Goal: Task Accomplishment & Management: Complete application form

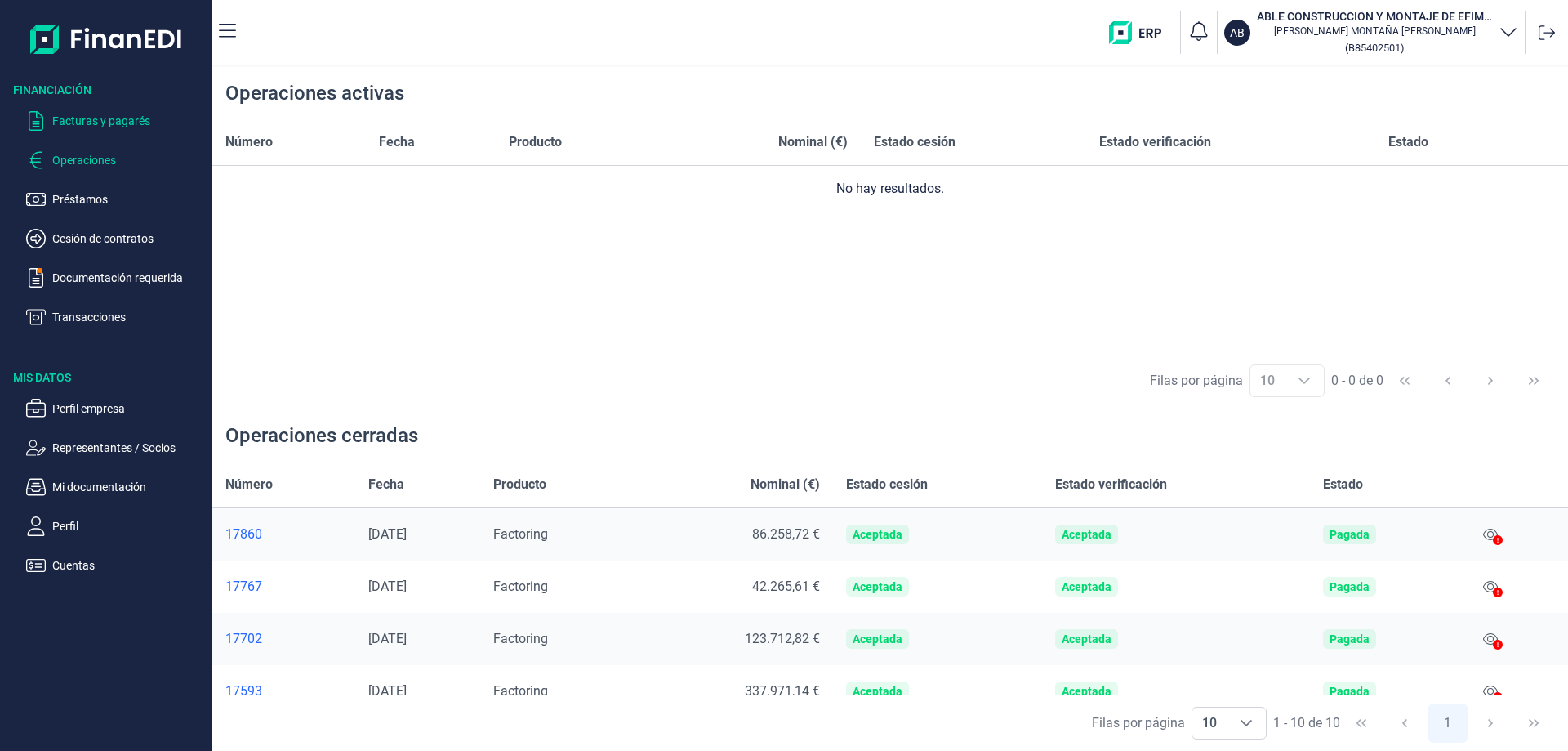
click at [149, 120] on p "Facturas y pagarés" at bounding box center [129, 120] width 153 height 19
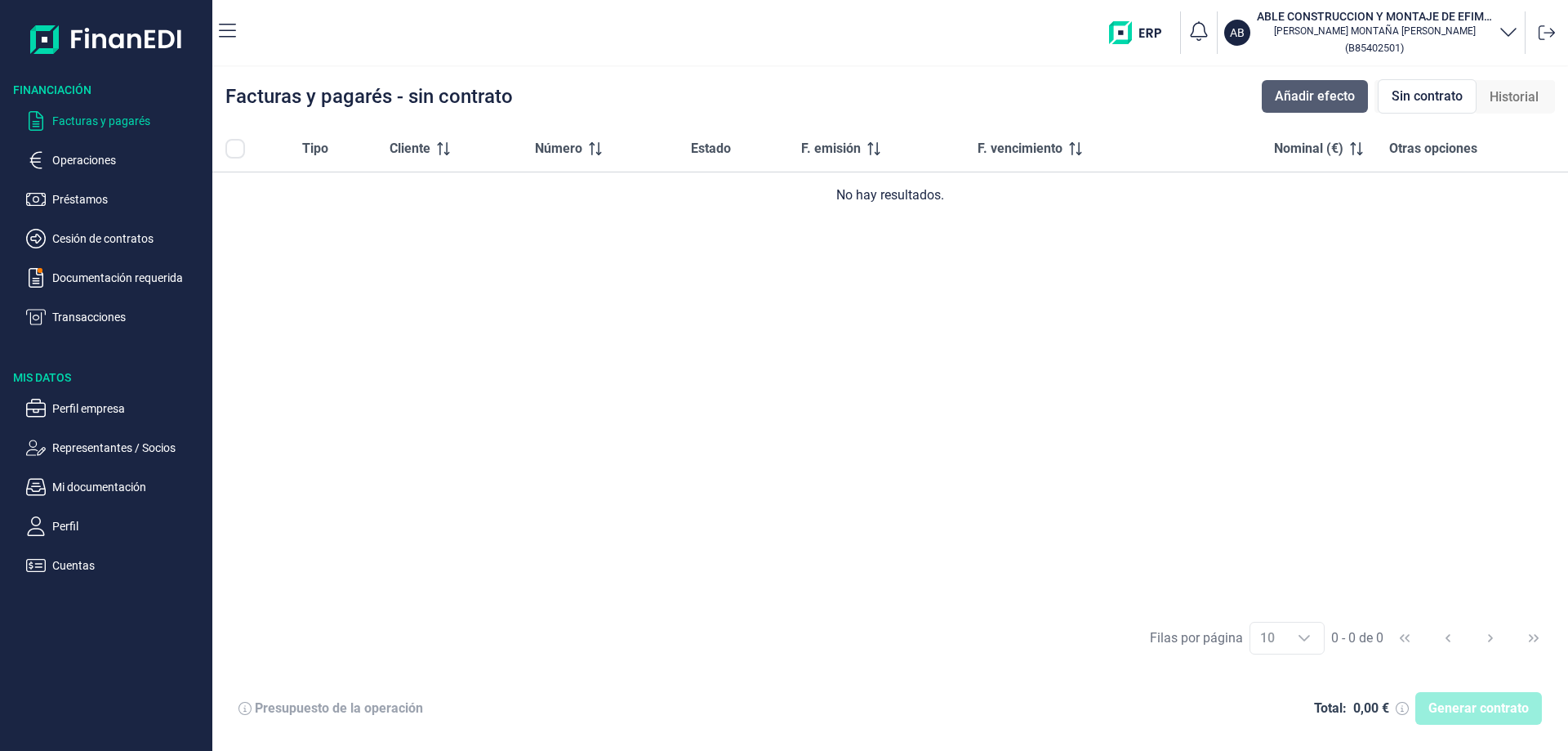
click at [1281, 97] on span "Añadir efecto" at bounding box center [1315, 96] width 80 height 19
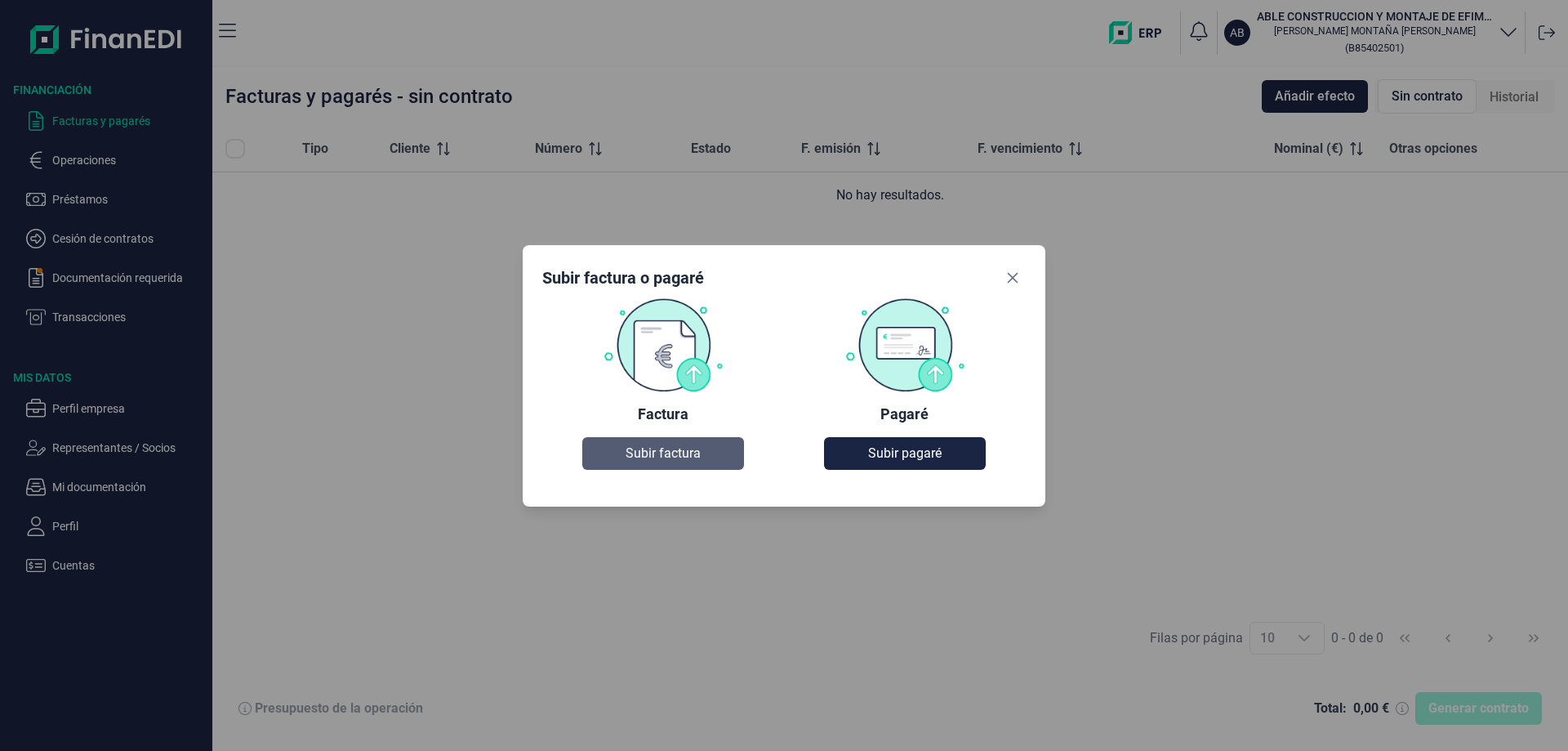
click at [639, 459] on span "Subir factura" at bounding box center [662, 454] width 75 height 19
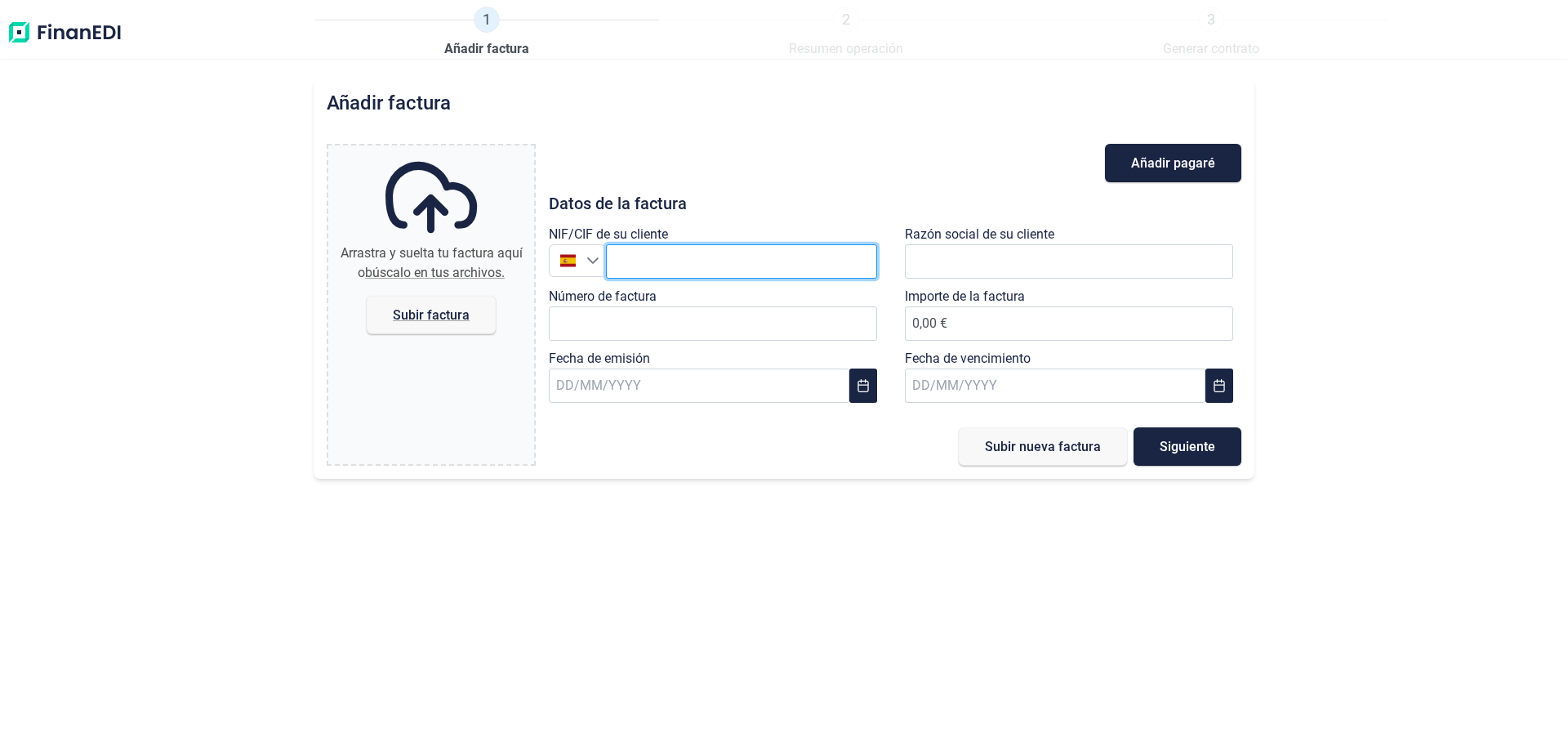
click at [685, 278] on input "text" at bounding box center [741, 260] width 271 height 34
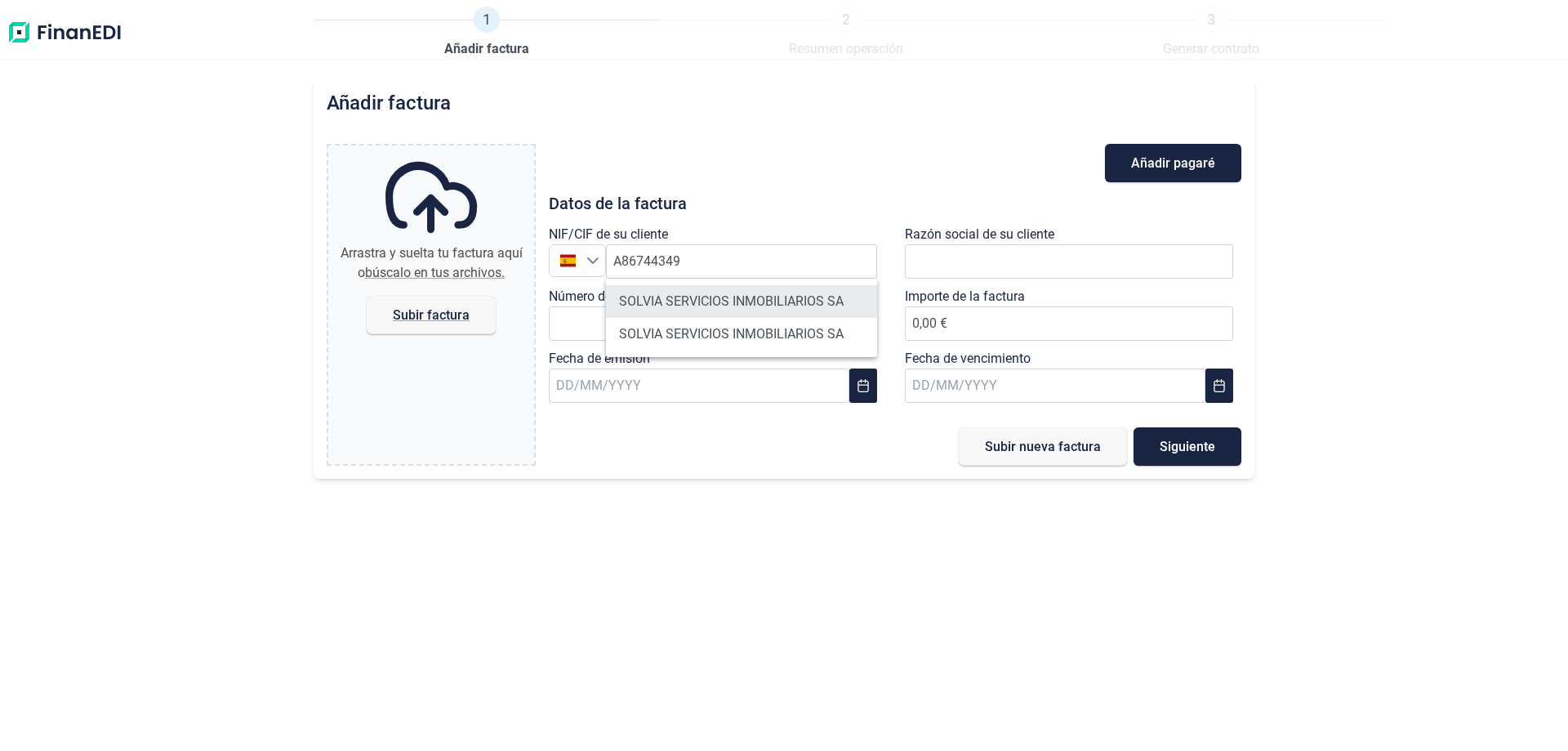
click at [721, 300] on li "SOLVIA SERVICIOS INMOBILIARIOS SA" at bounding box center [741, 301] width 271 height 33
type input "A86744349"
type input "SOLVIA SERVICIOS INMOBILIARIOS SA"
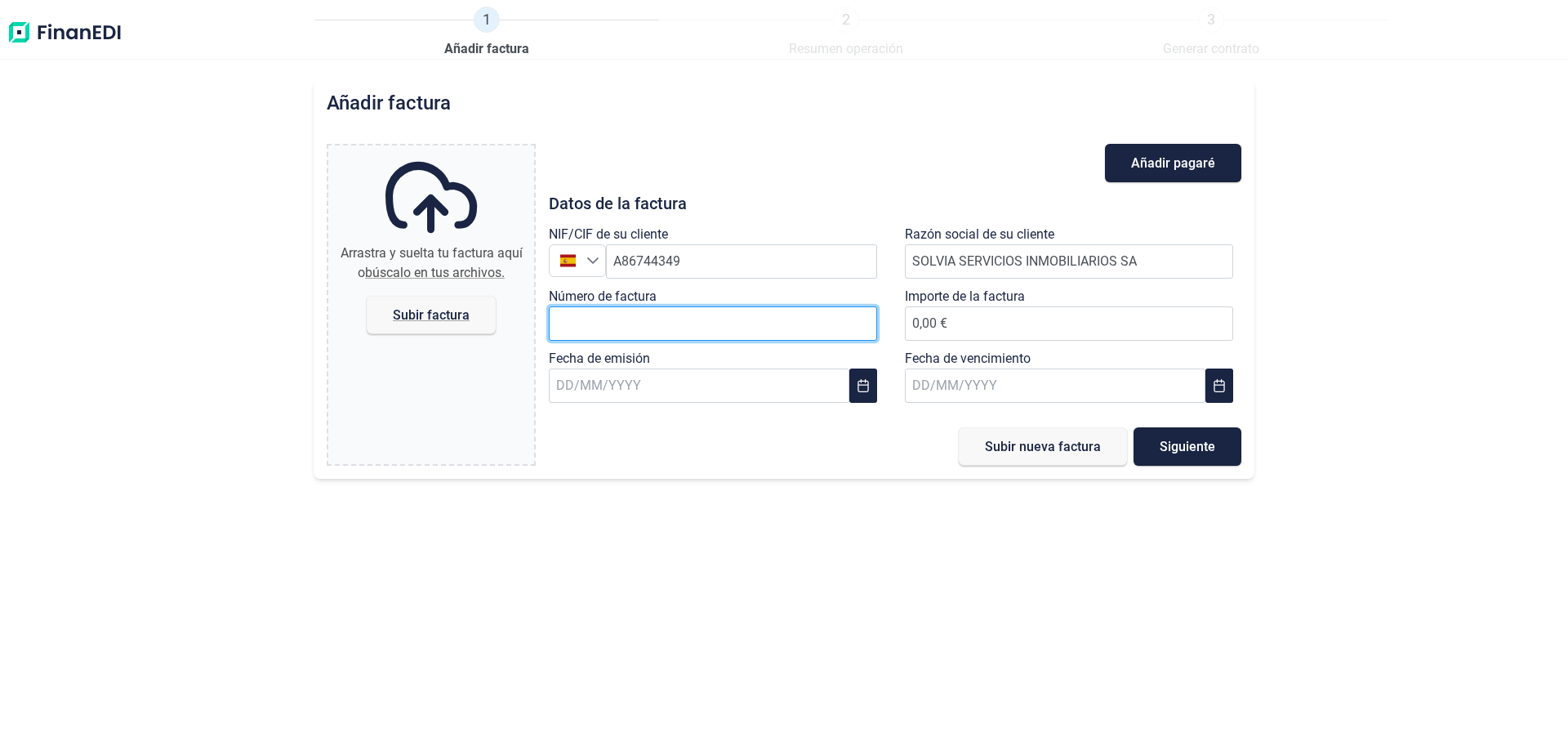
click at [645, 333] on input "Número de factura" at bounding box center [713, 323] width 328 height 34
type input "2"
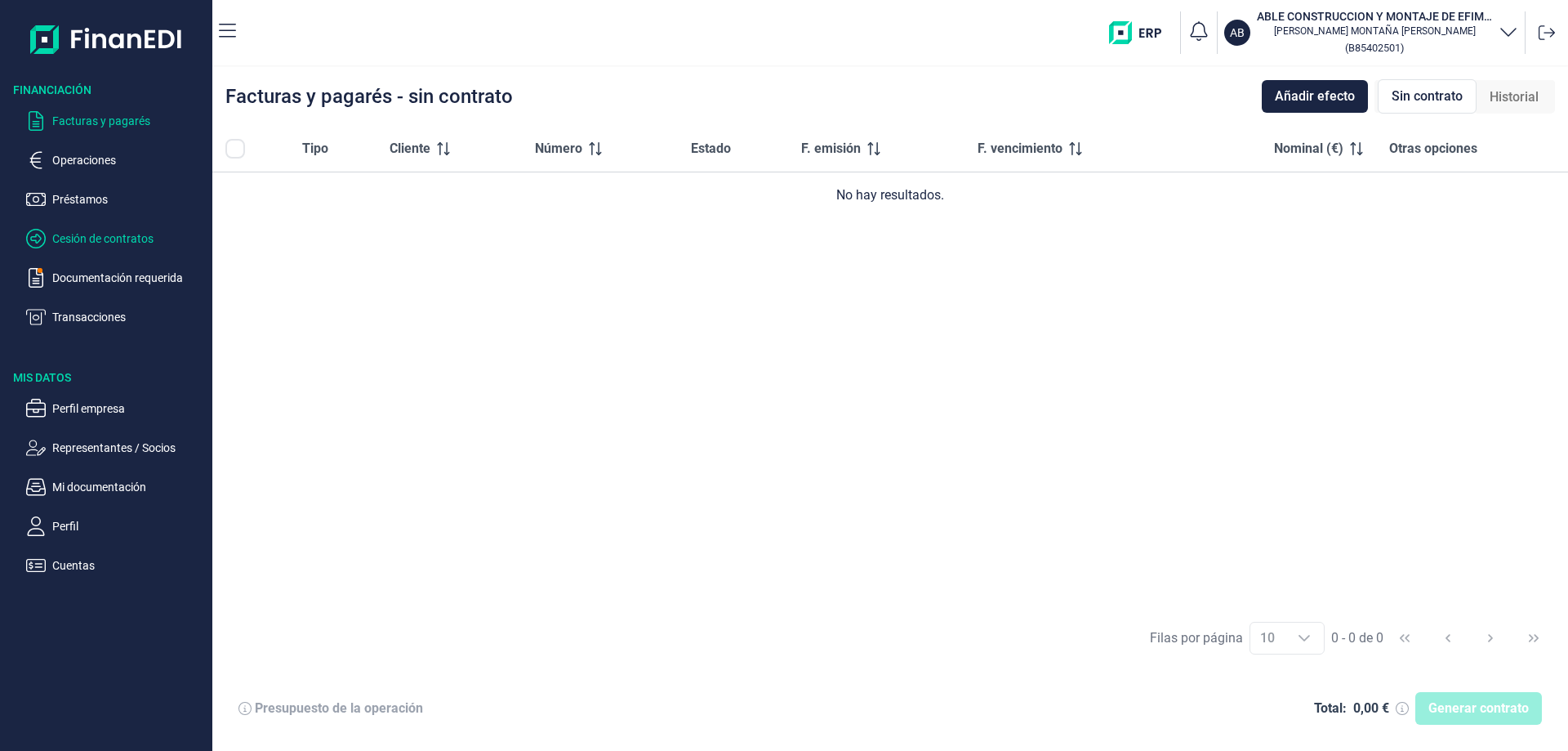
click at [114, 236] on p "Cesión de contratos" at bounding box center [129, 238] width 153 height 19
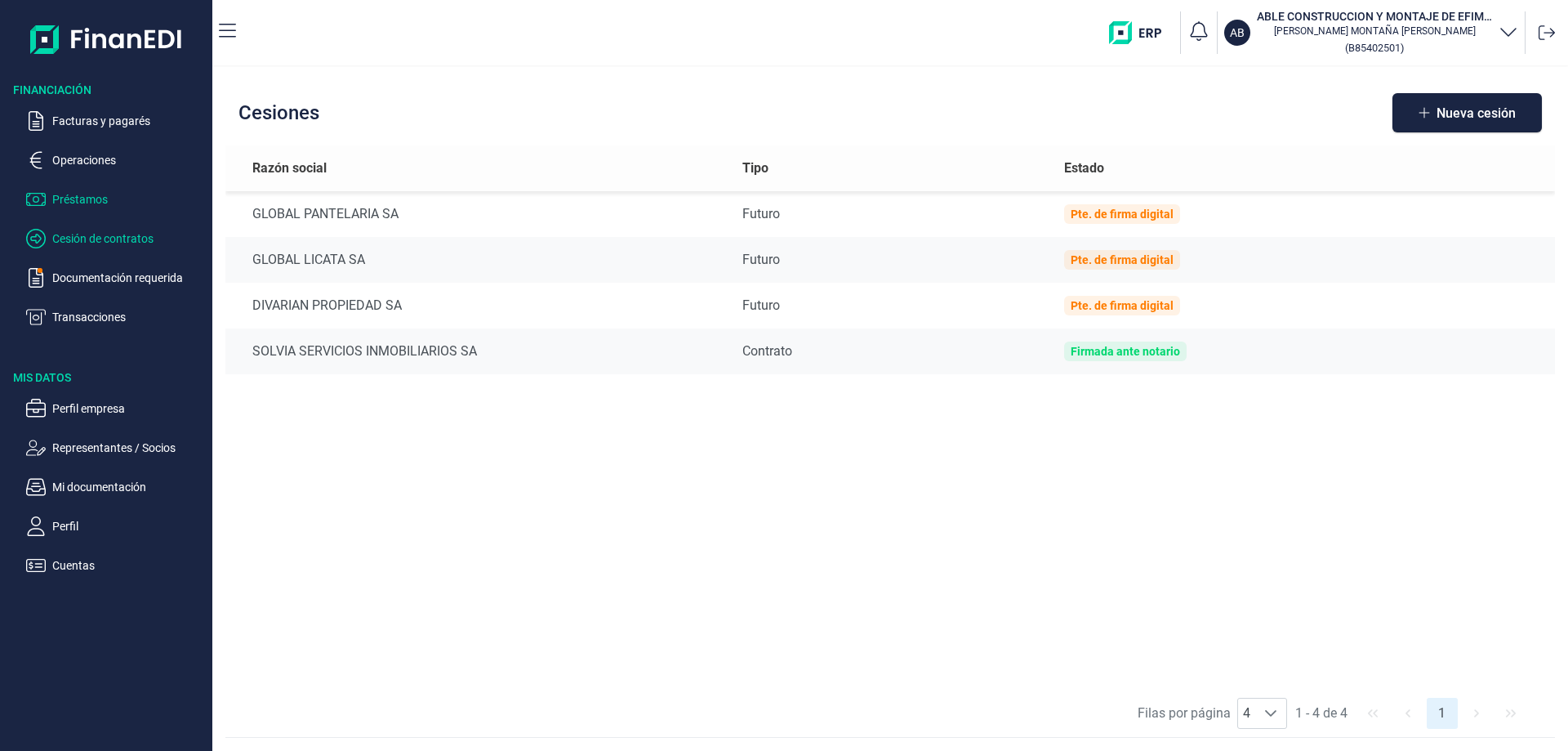
click at [116, 205] on p "Préstamos" at bounding box center [129, 199] width 153 height 19
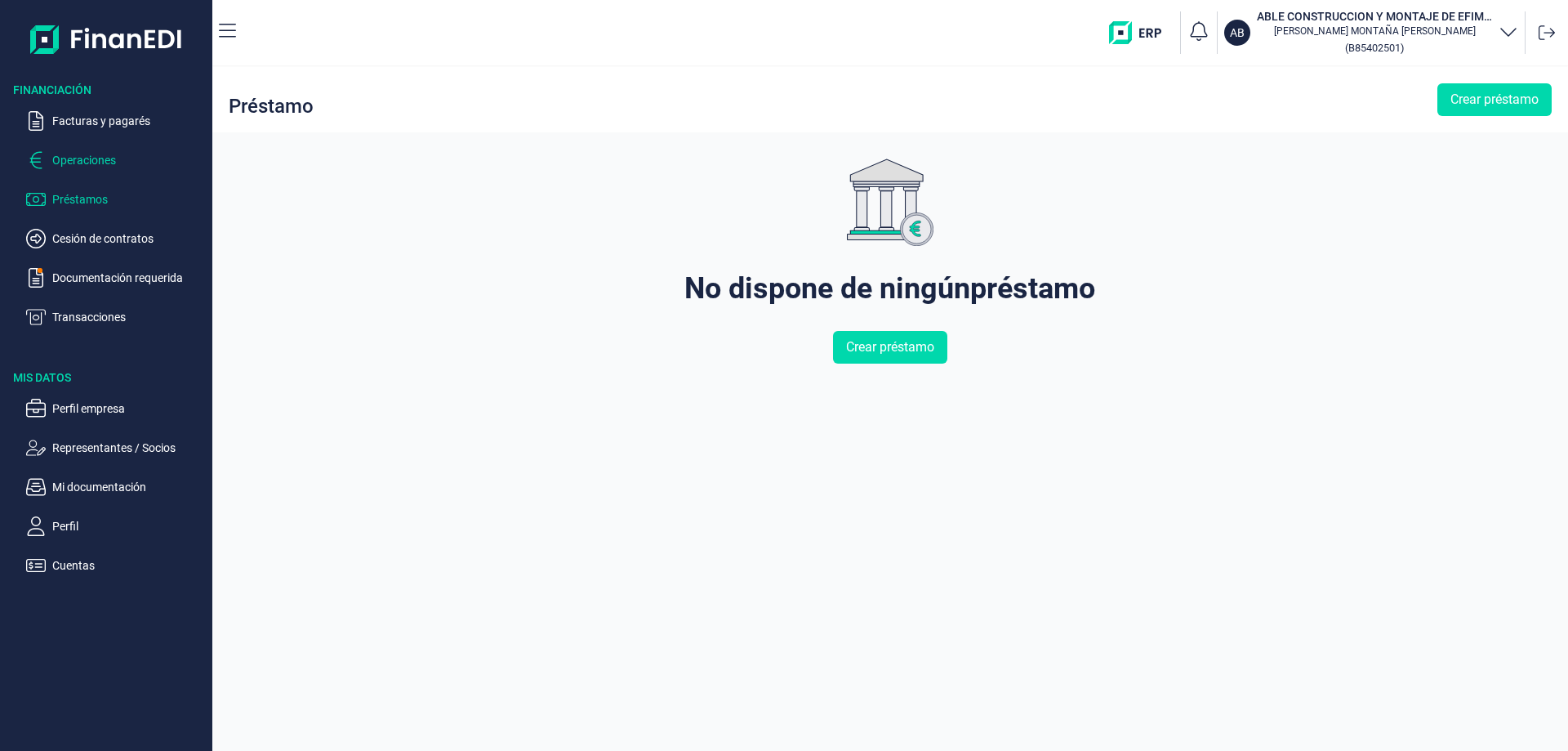
click at [78, 160] on p "Operaciones" at bounding box center [129, 160] width 153 height 19
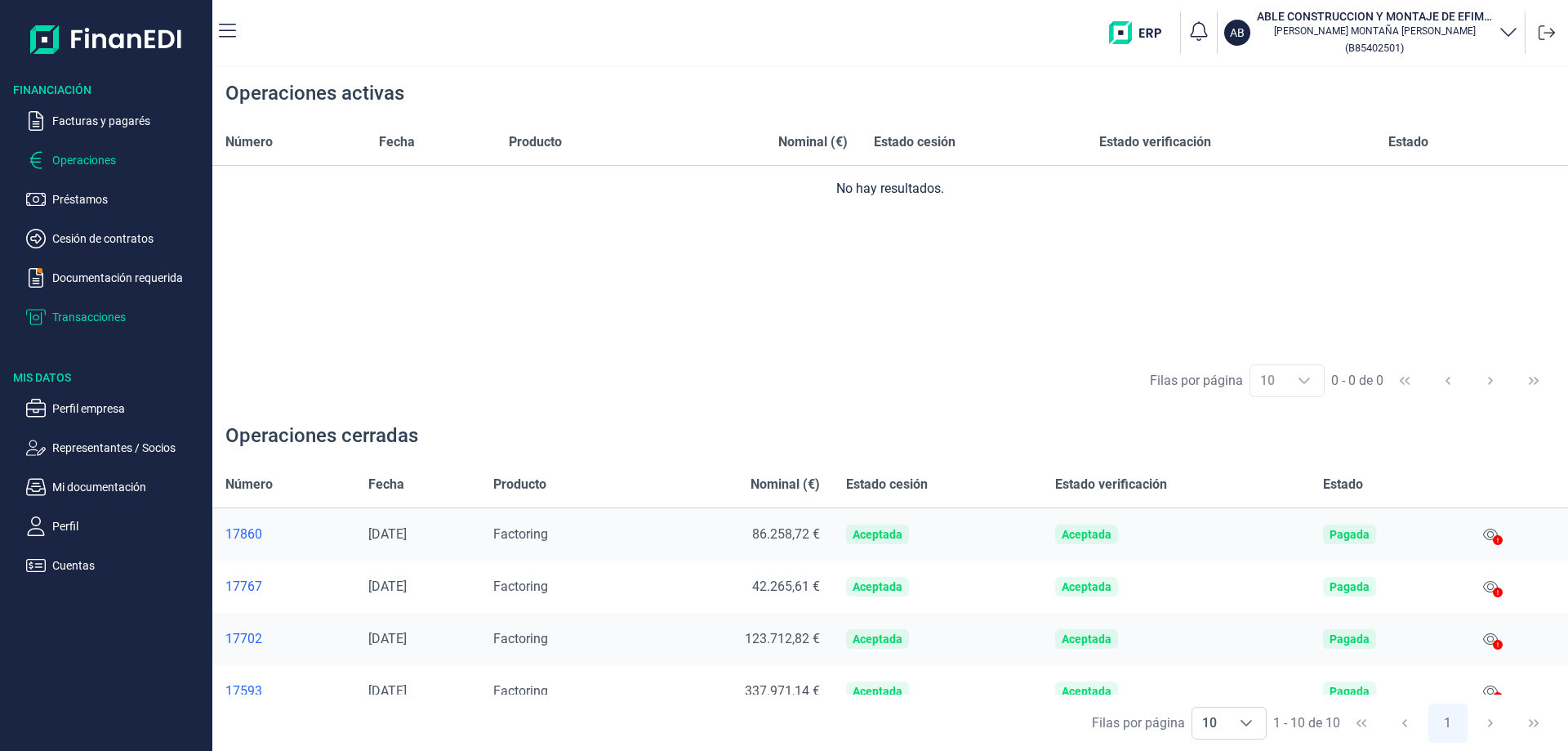
click at [93, 309] on p "Transacciones" at bounding box center [129, 317] width 153 height 19
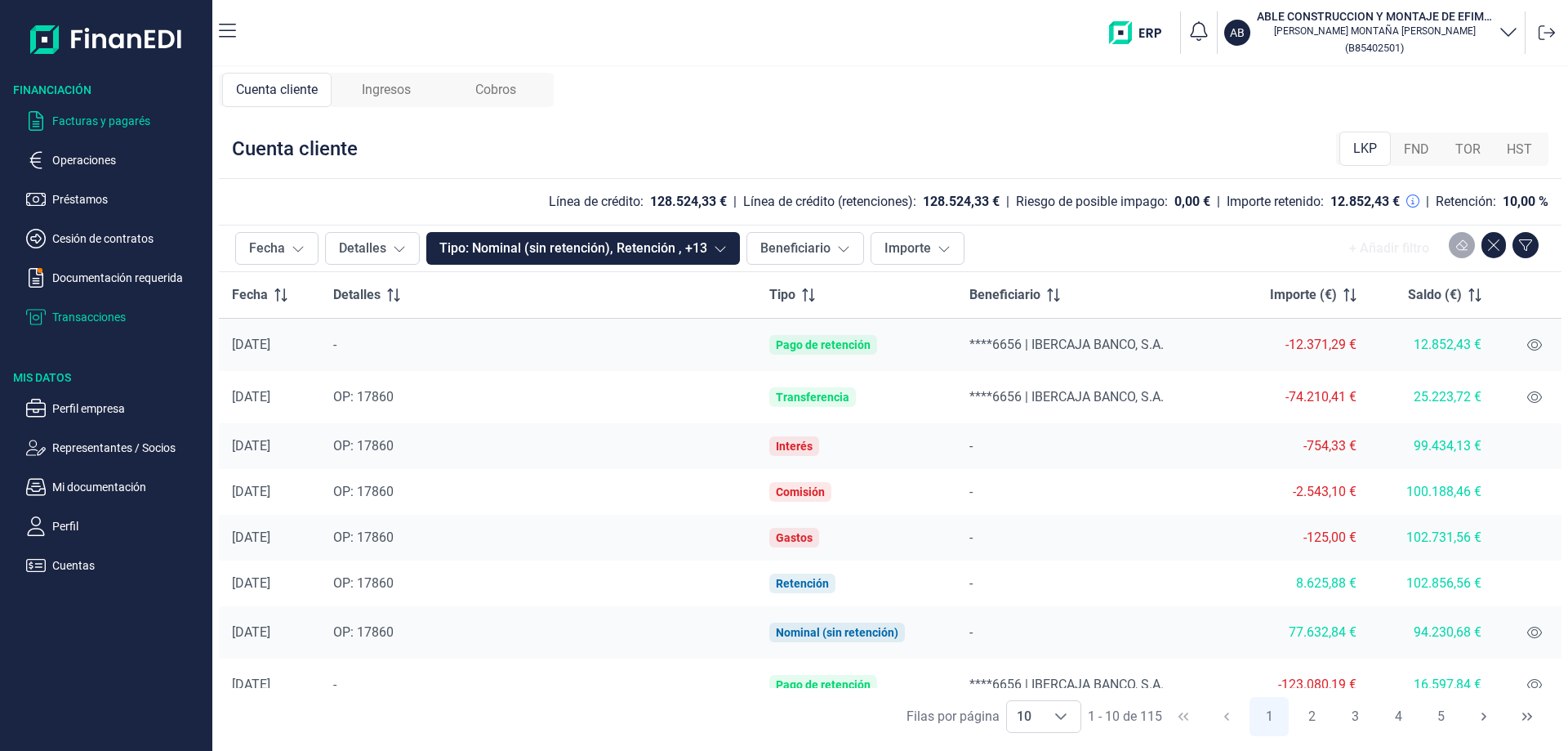
click at [76, 112] on p "Facturas y pagarés" at bounding box center [129, 120] width 153 height 19
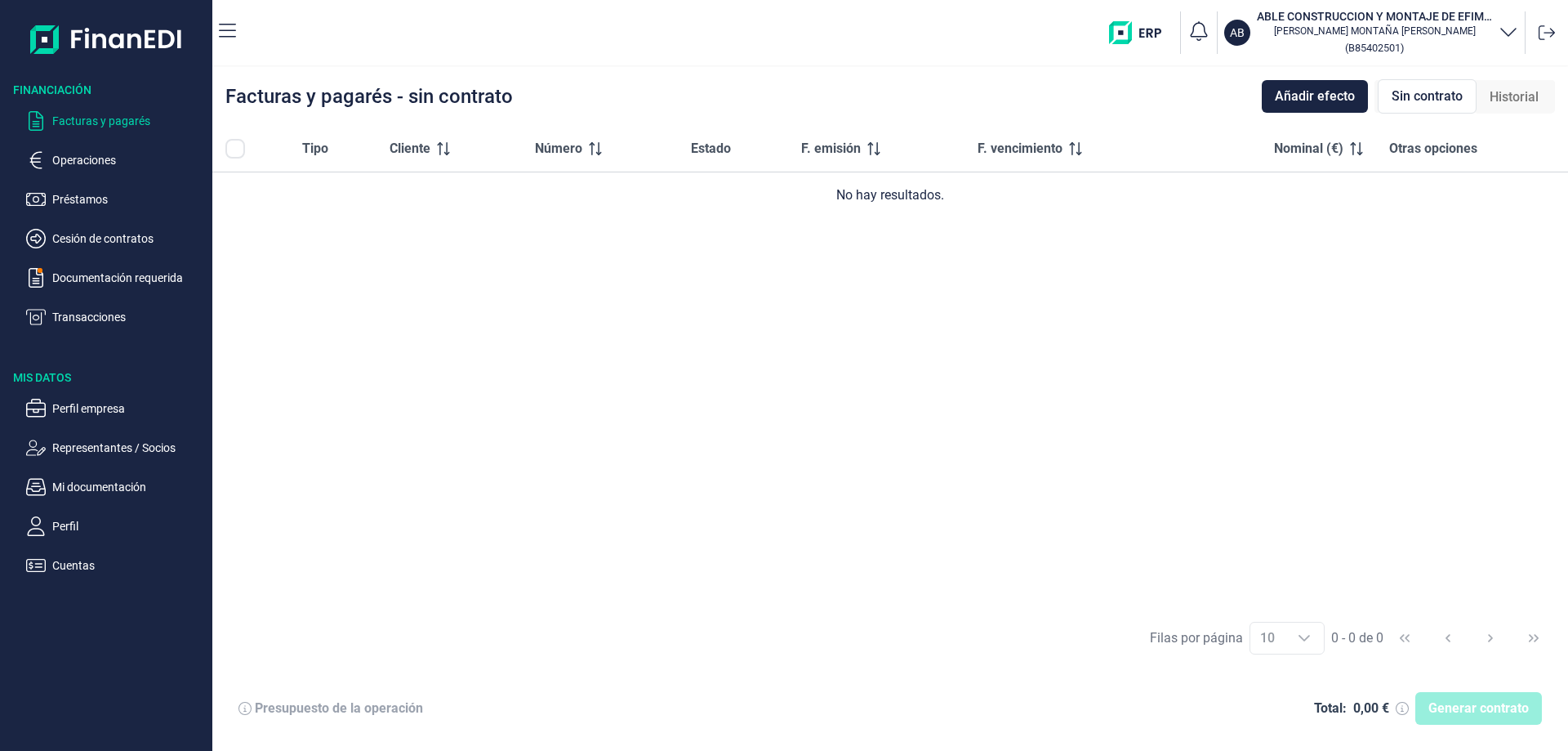
click at [1523, 105] on span "Historial" at bounding box center [1514, 97] width 49 height 19
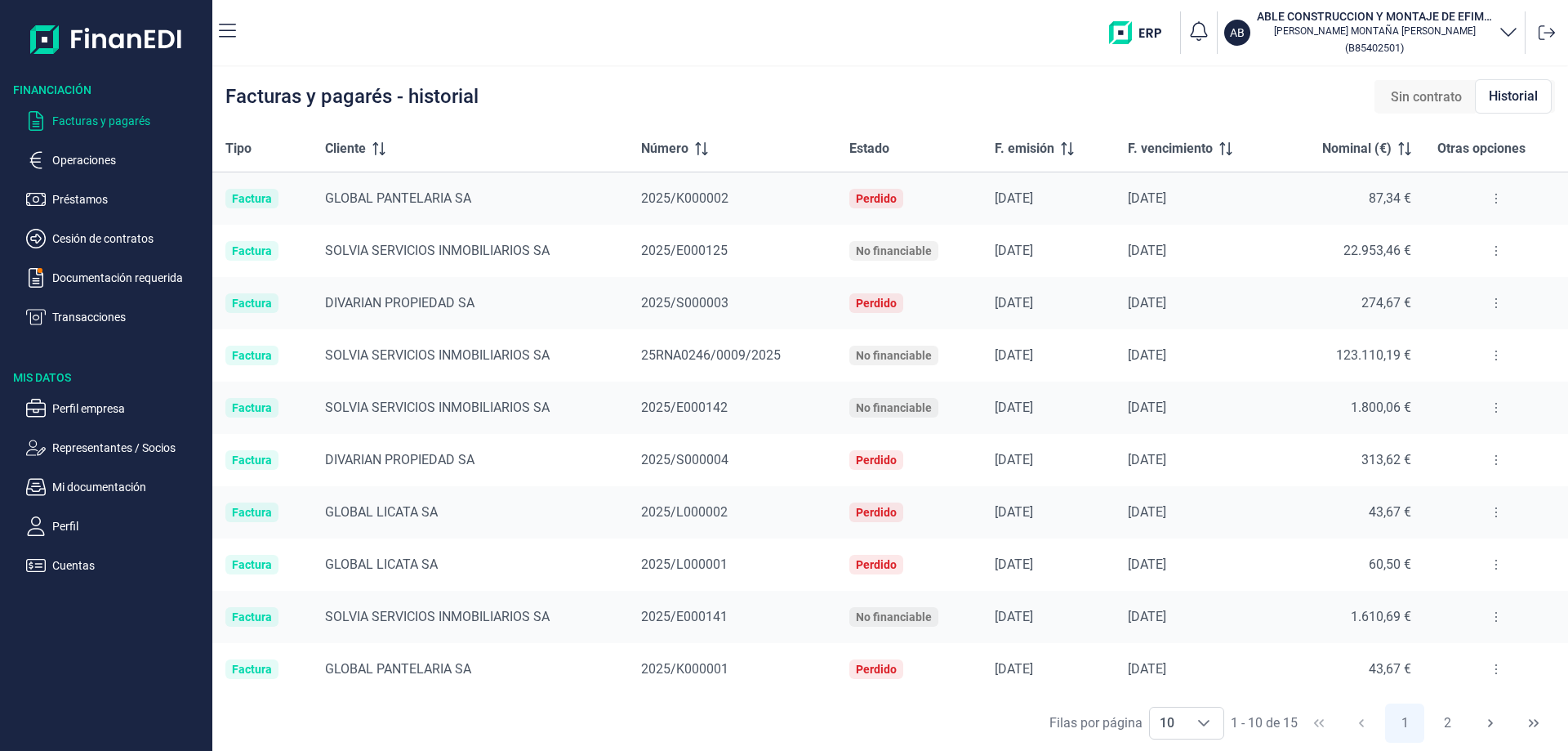
scroll to position [1, 0]
click at [1426, 99] on span "Sin contrato" at bounding box center [1425, 97] width 71 height 19
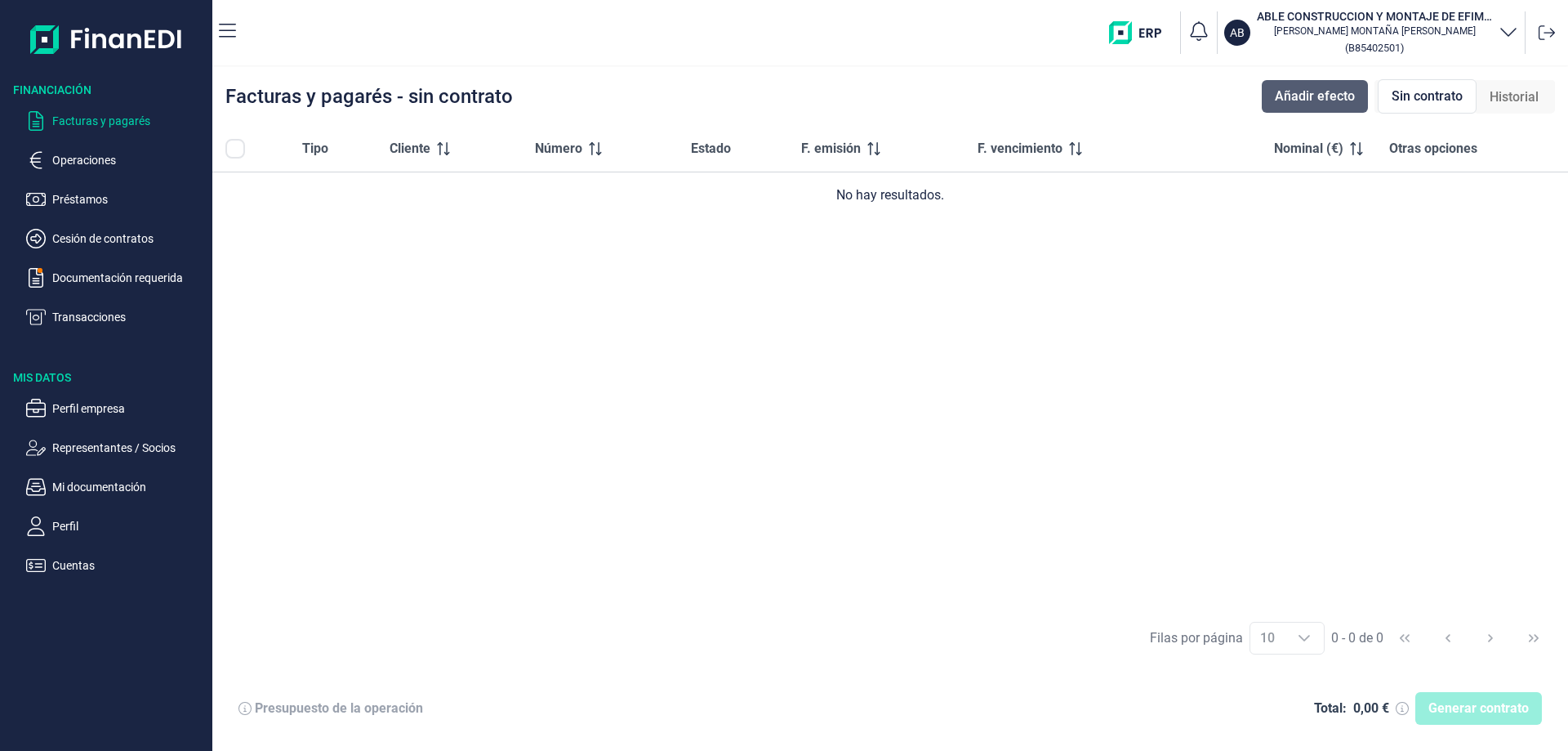
click at [1300, 101] on span "Añadir efecto" at bounding box center [1315, 96] width 80 height 19
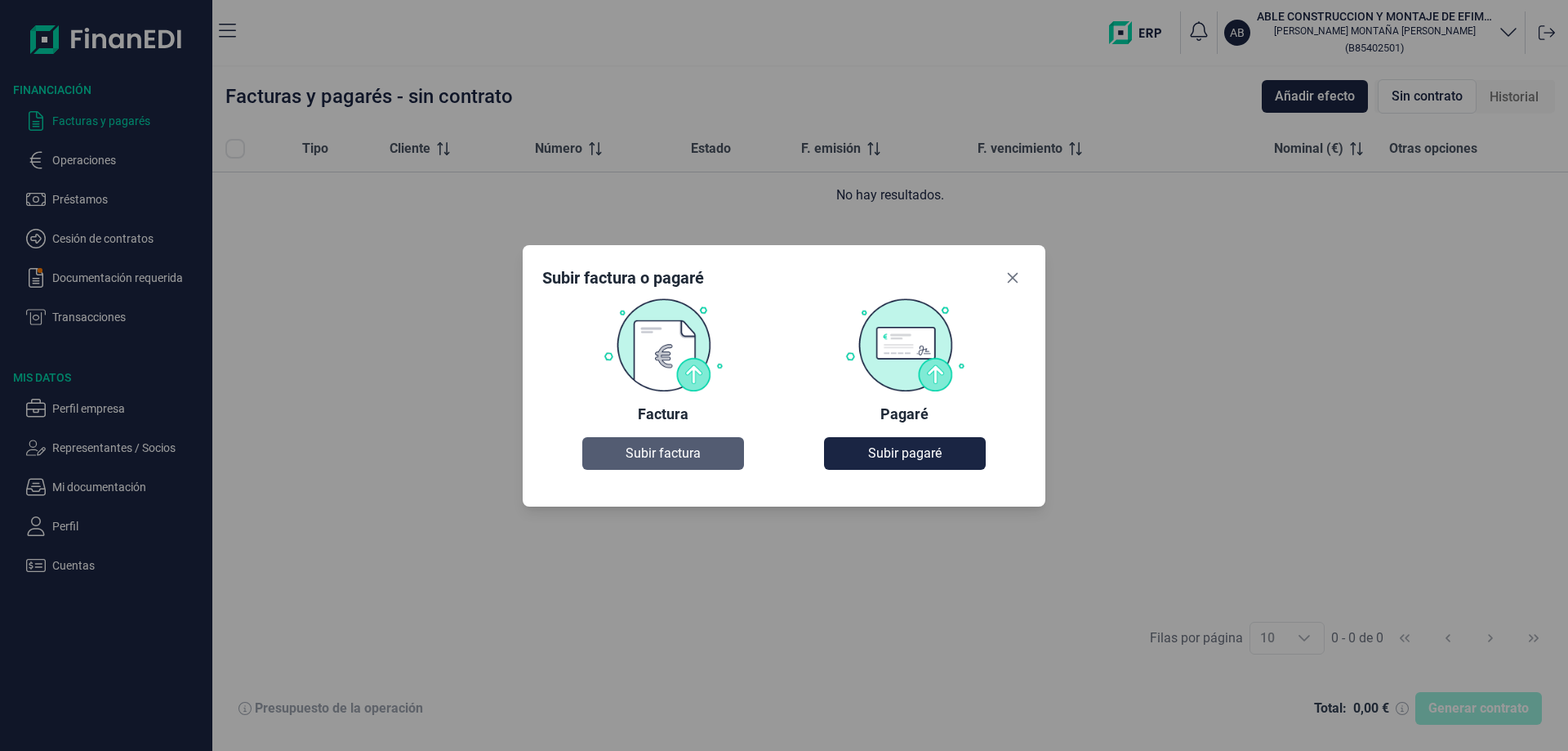
click at [685, 460] on span "Subir factura" at bounding box center [662, 454] width 75 height 19
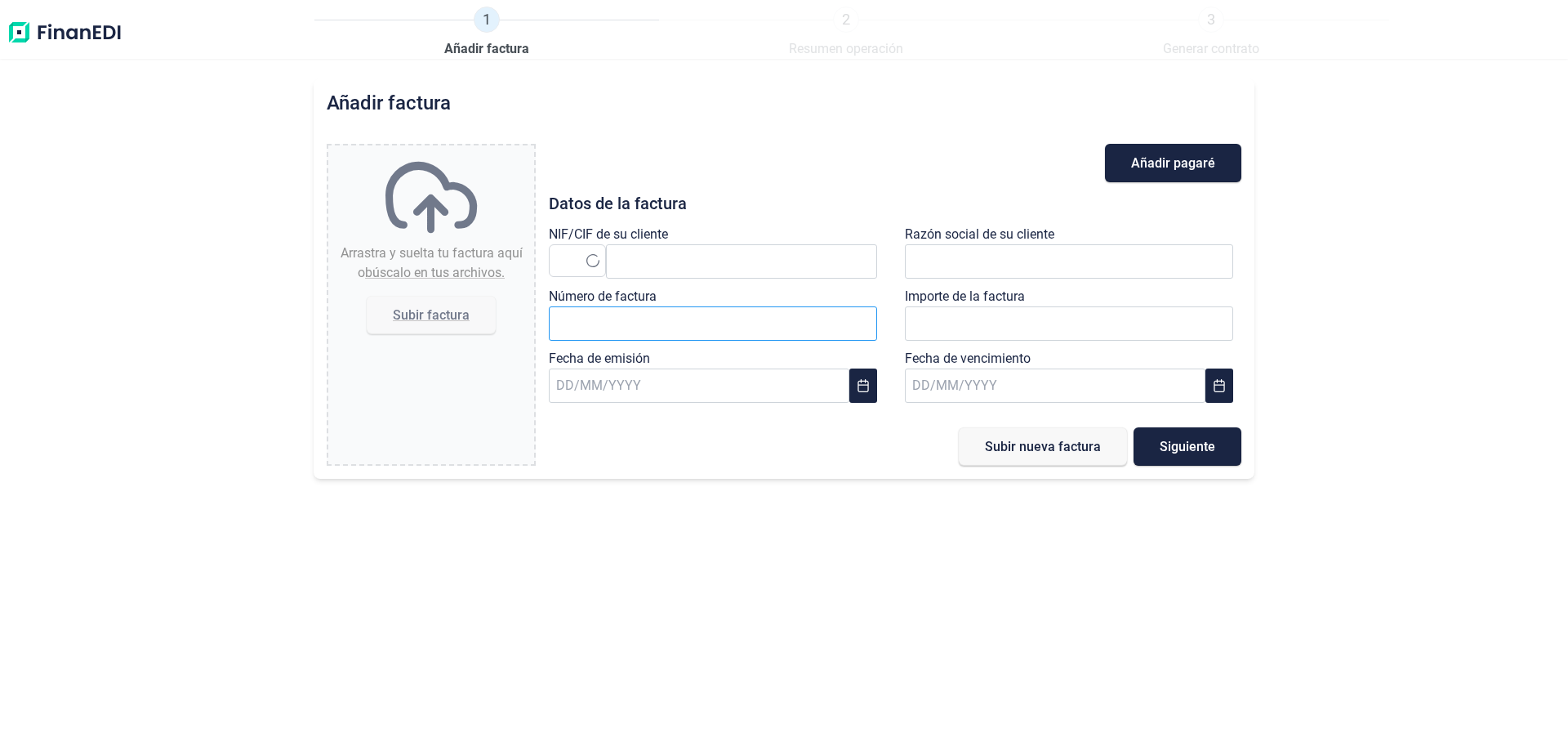
type input "0,00 €"
click at [685, 293] on div "Número de factura" at bounding box center [717, 318] width 336 height 62
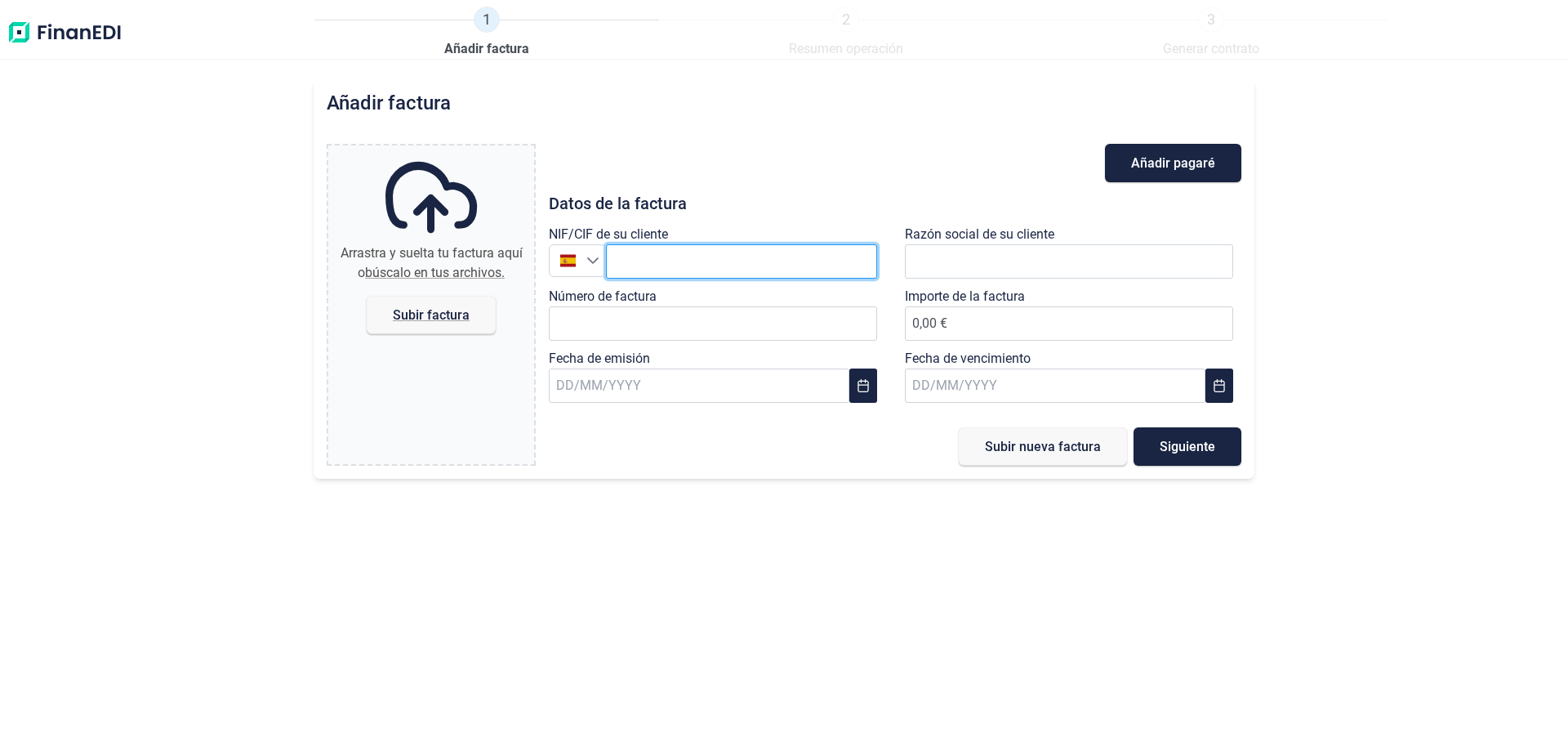
click at [685, 271] on input "text" at bounding box center [741, 260] width 271 height 34
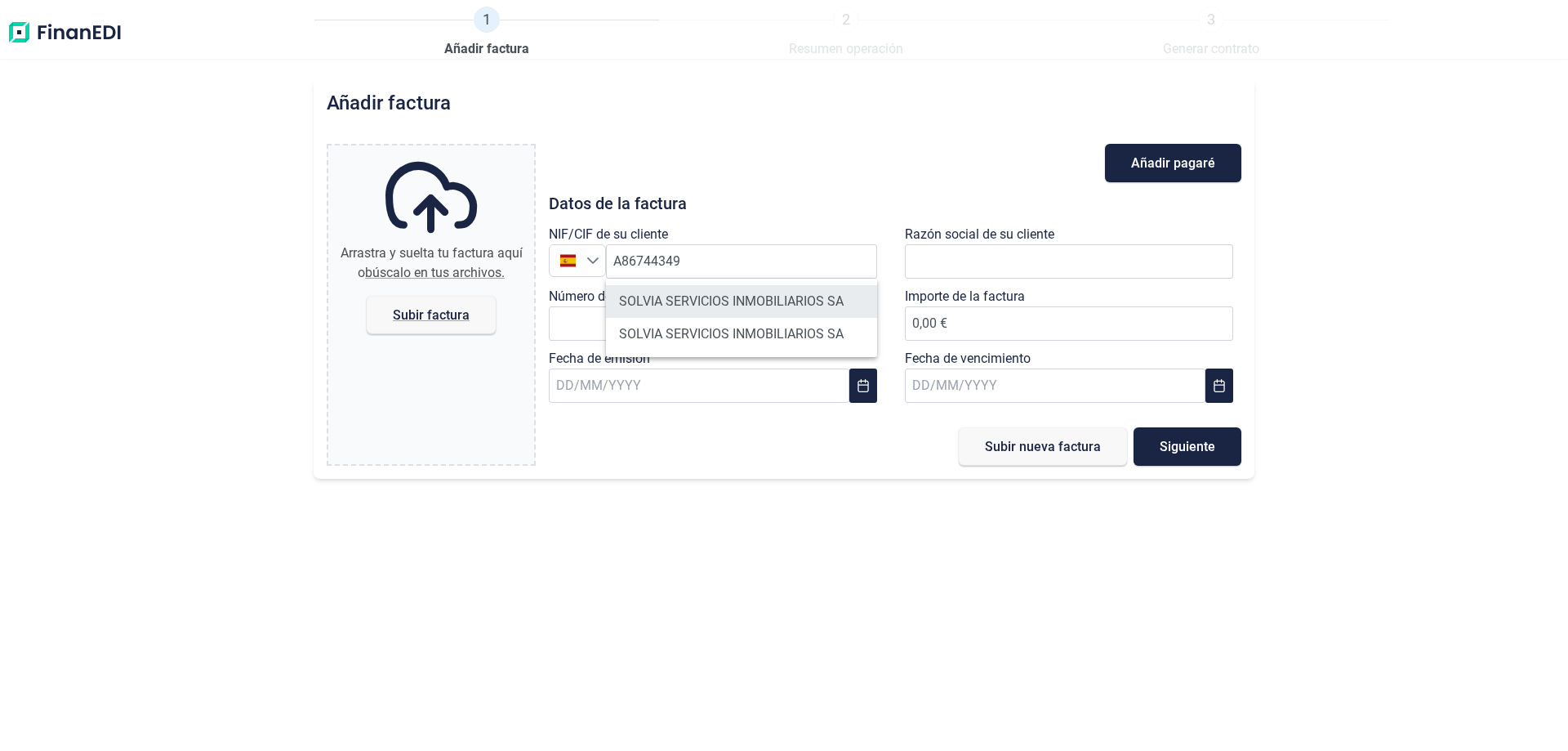
click at [804, 306] on li "SOLVIA SERVICIOS INMOBILIARIOS SA" at bounding box center [741, 301] width 271 height 33
type input "A86744349"
type input "SOLVIA SERVICIOS INMOBILIARIOS SA"
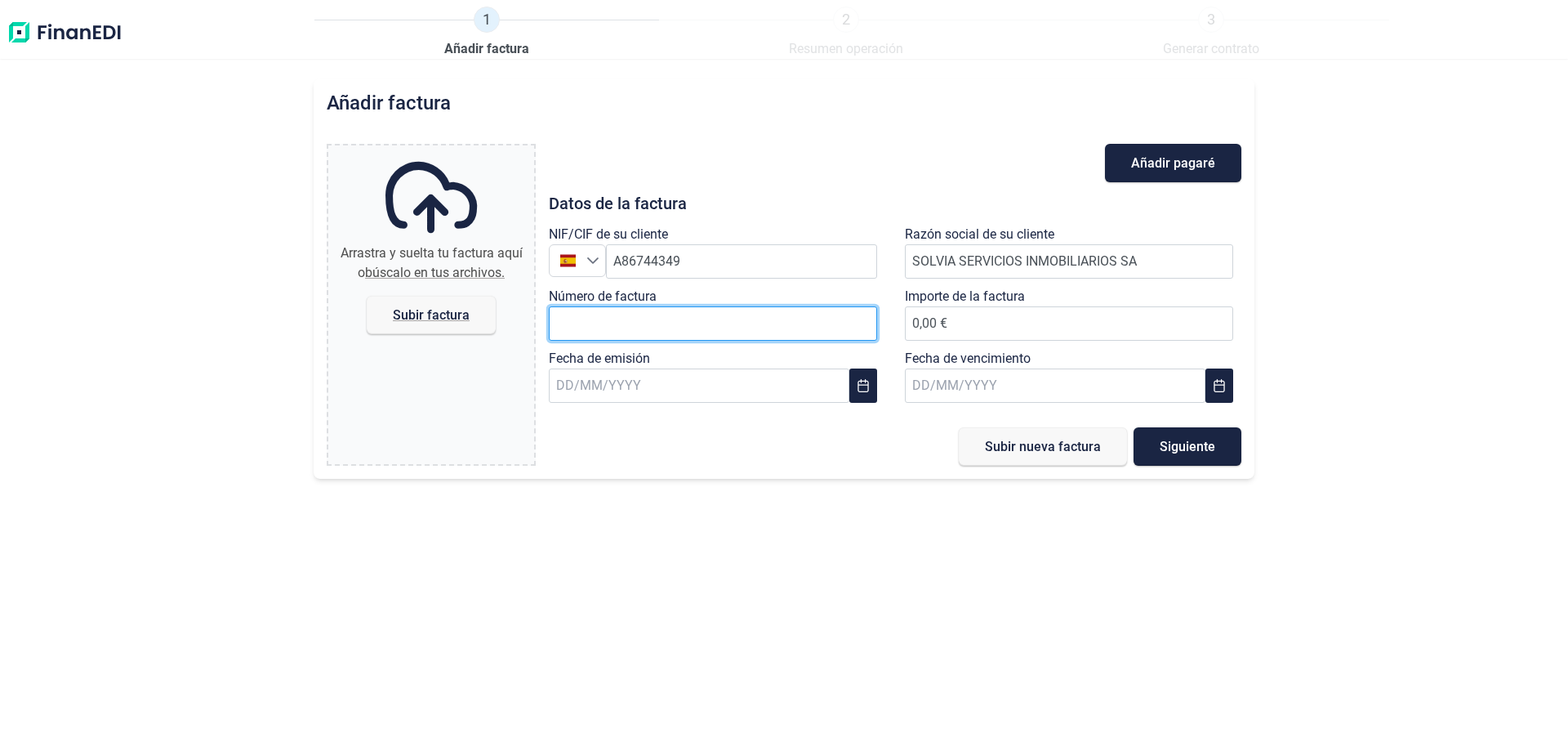
click at [609, 319] on input "Número de factura" at bounding box center [713, 323] width 328 height 34
type input "25RNA0246/0014/2025"
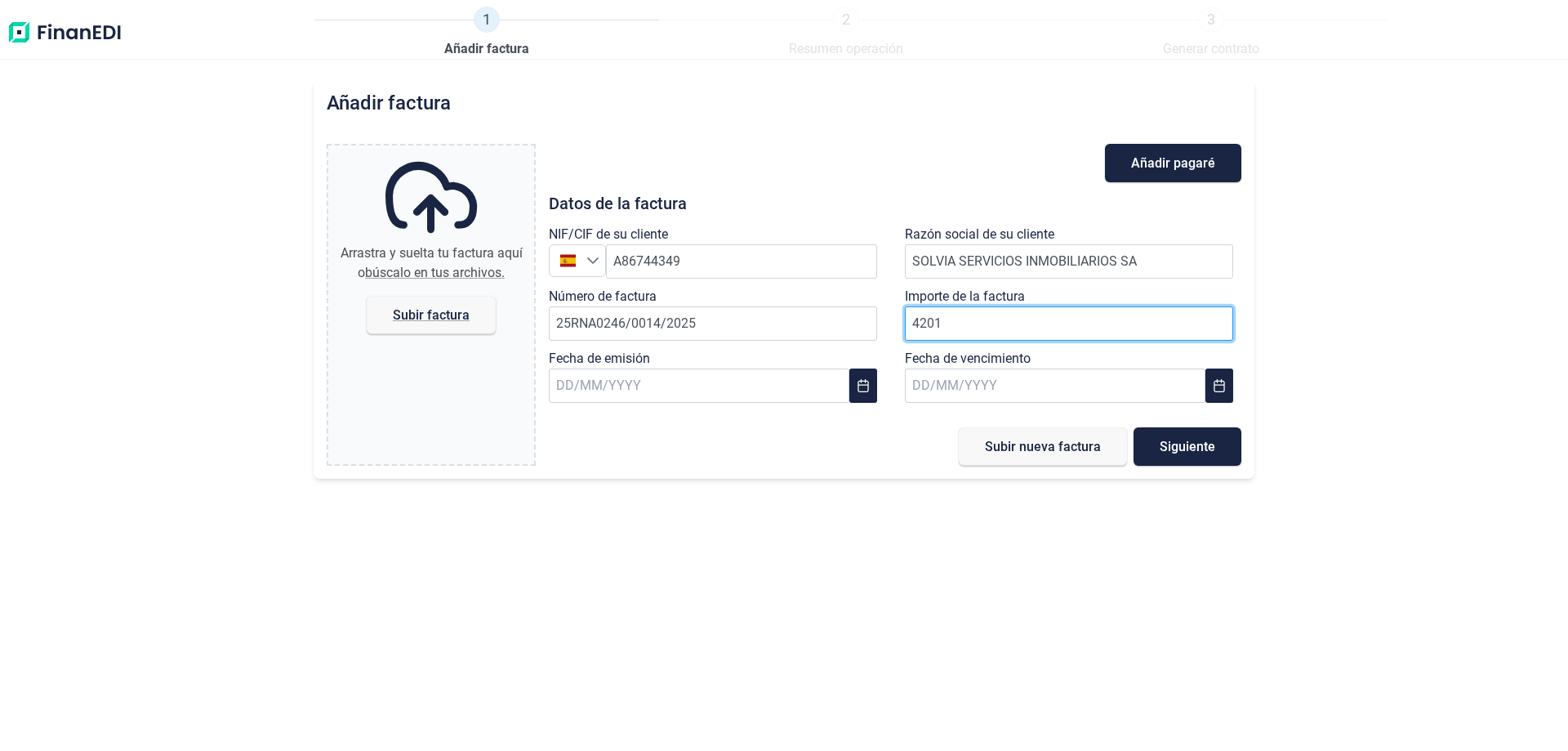
type input "42013"
type input "42.013,54 €"
click at [722, 367] on div "Fecha de emisión" at bounding box center [717, 380] width 336 height 62
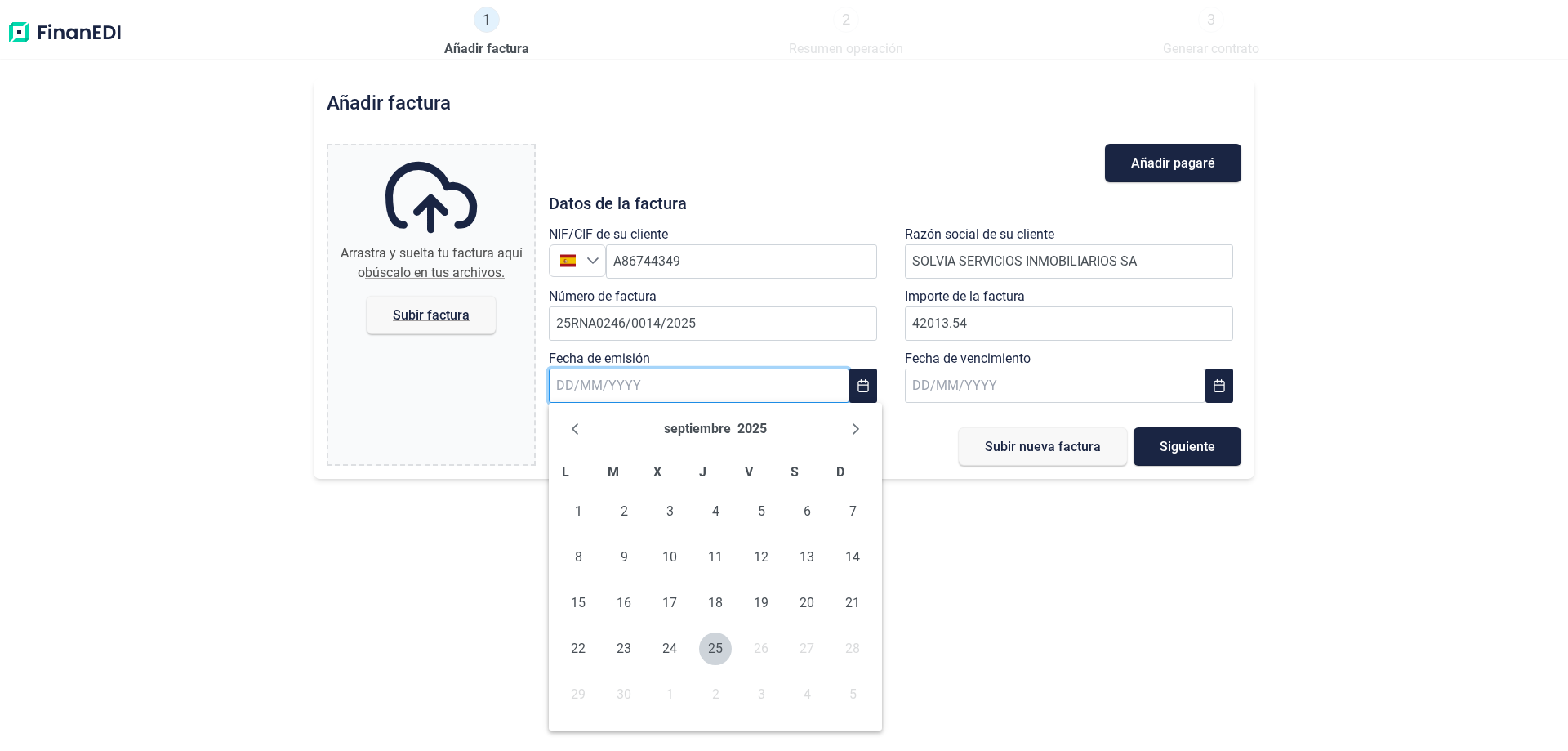
click at [717, 396] on input "text" at bounding box center [698, 385] width 300 height 34
click at [661, 655] on span "24" at bounding box center [670, 649] width 33 height 33
type input "[DATE]"
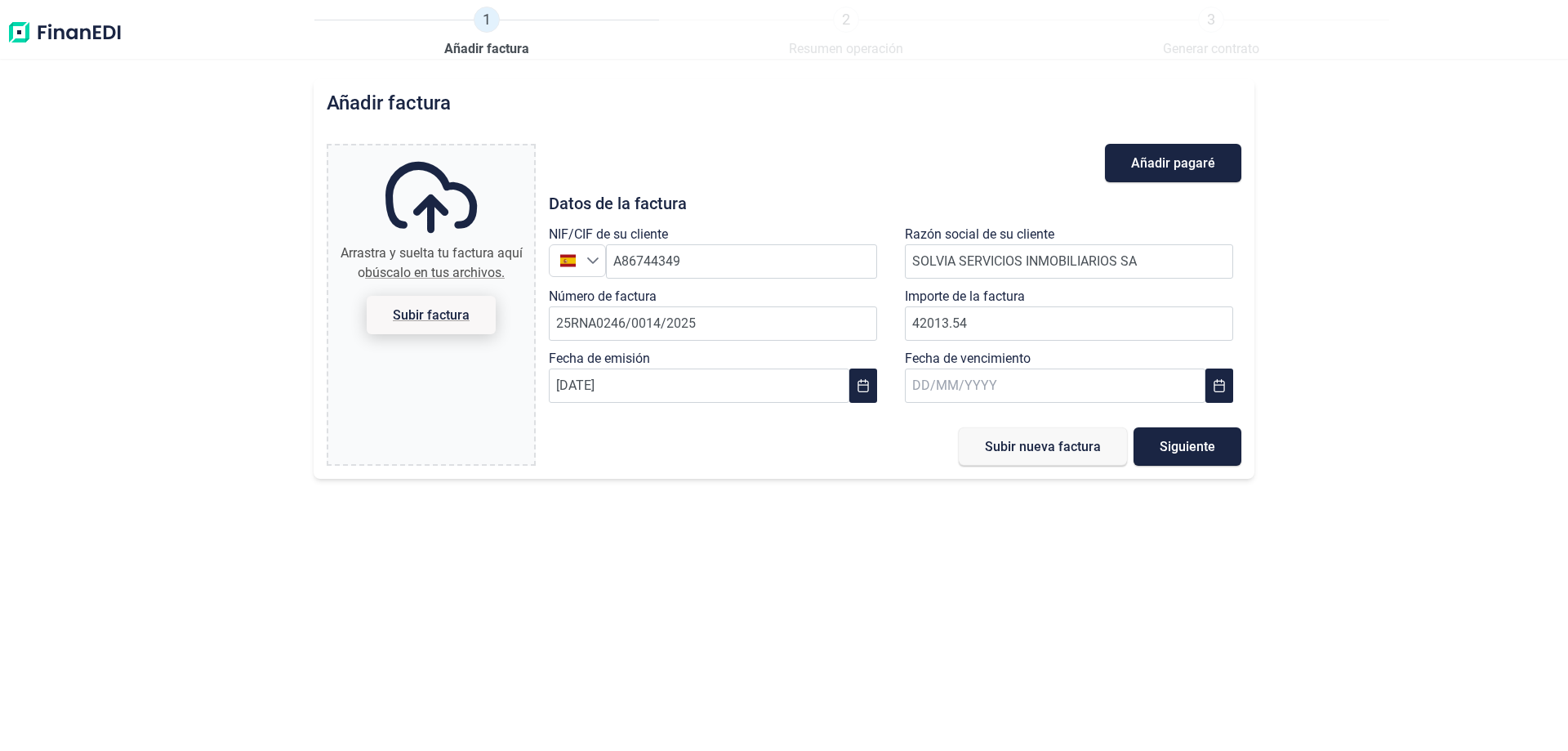
click at [414, 318] on span "Subir factura" at bounding box center [431, 315] width 77 height 13
click at [414, 151] on input "Arrastra y suelta tu factura aquí o búscalo en tus archivos. Subir factura" at bounding box center [431, 148] width 206 height 5
type input "C:\fakepath\25RNA0246.0014.2025 - FECHA [DATE] - Solvia Servicios Inmobiliarios…"
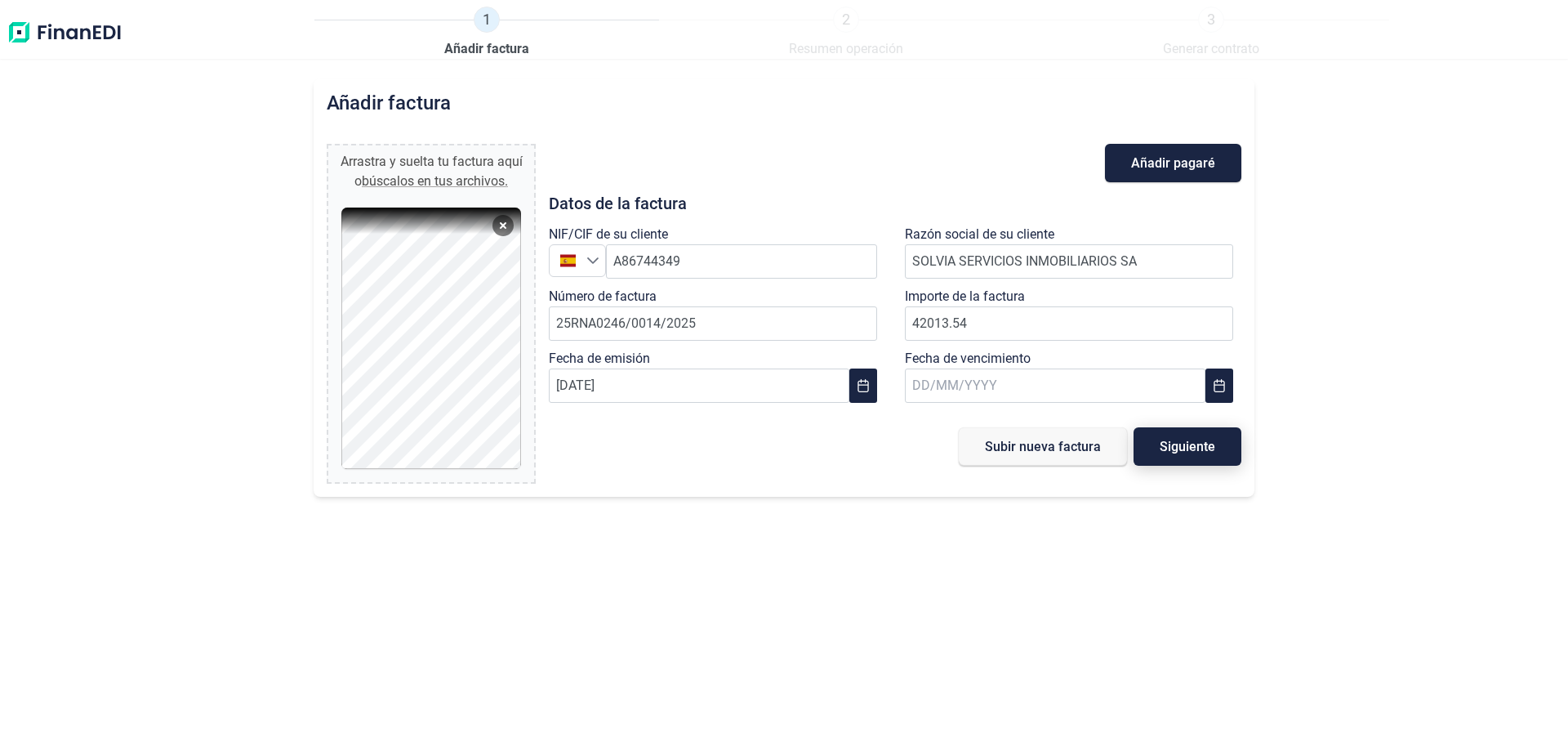
click at [1188, 460] on button "Siguiente" at bounding box center [1186, 447] width 108 height 39
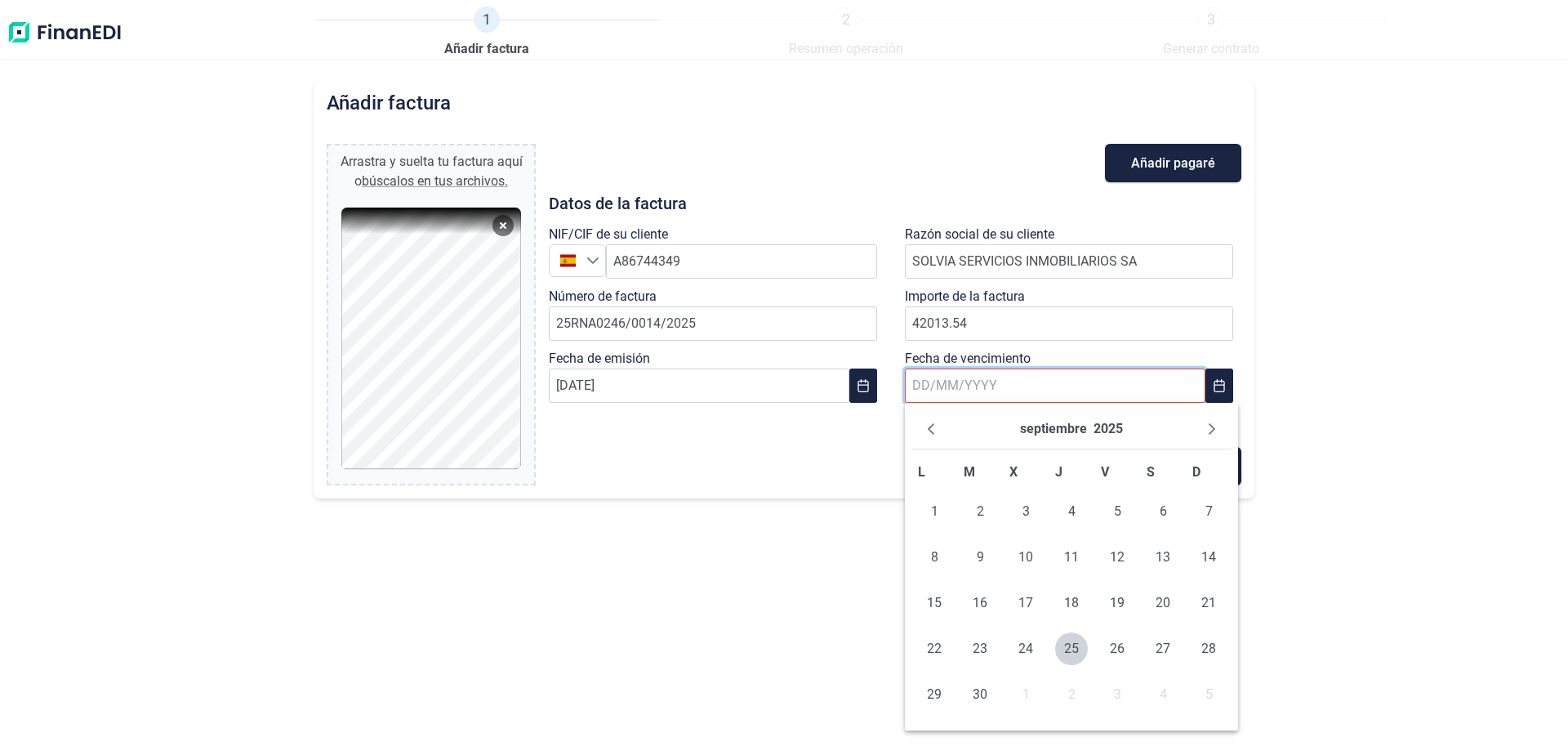
click at [984, 385] on input "text" at bounding box center [1054, 385] width 300 height 34
click at [1211, 427] on icon "Next Month" at bounding box center [1211, 428] width 13 height 13
click at [980, 693] on span "25" at bounding box center [980, 695] width 33 height 33
type input "[DATE]"
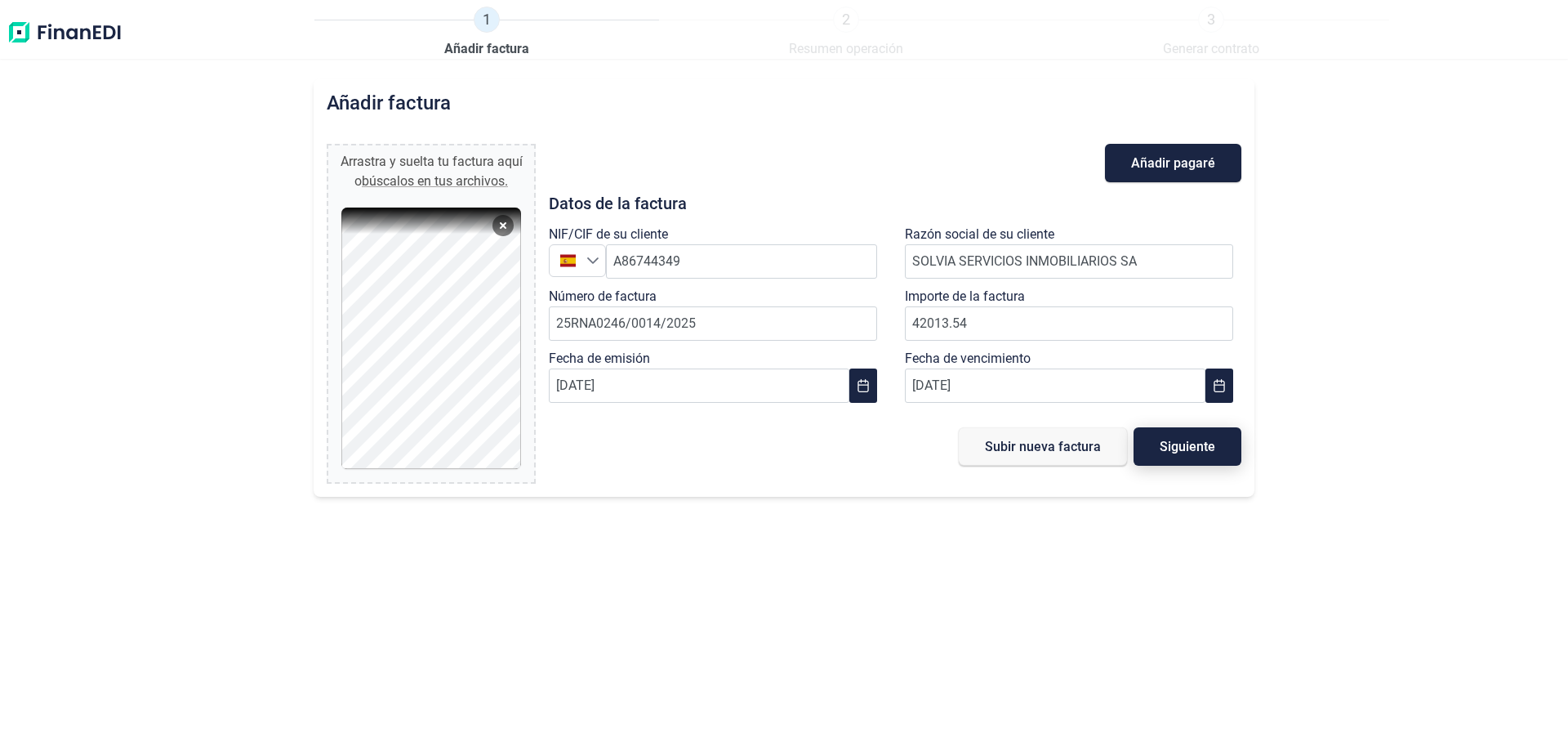
click at [1173, 447] on span "Siguiente" at bounding box center [1186, 446] width 55 height 13
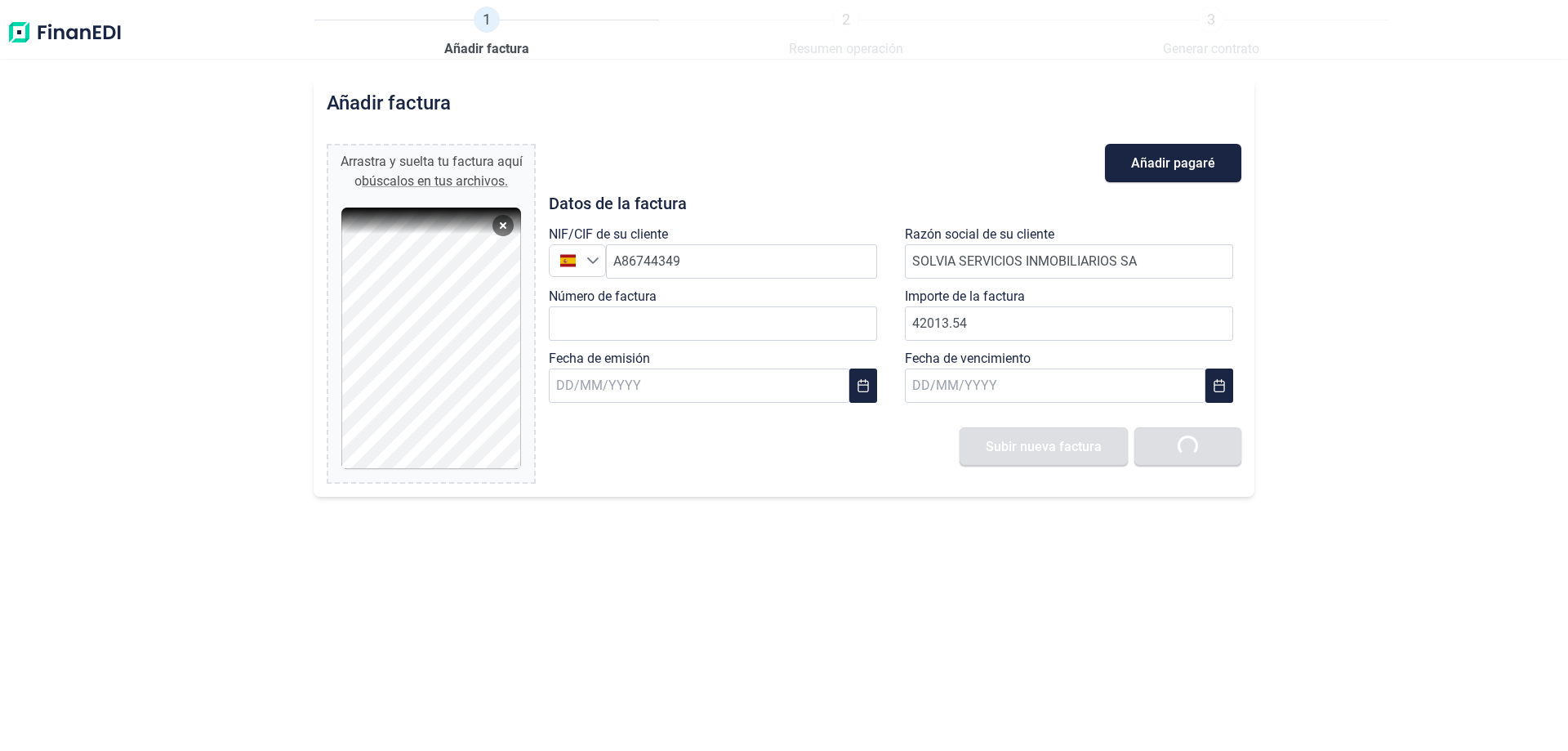
type input "0,00 €"
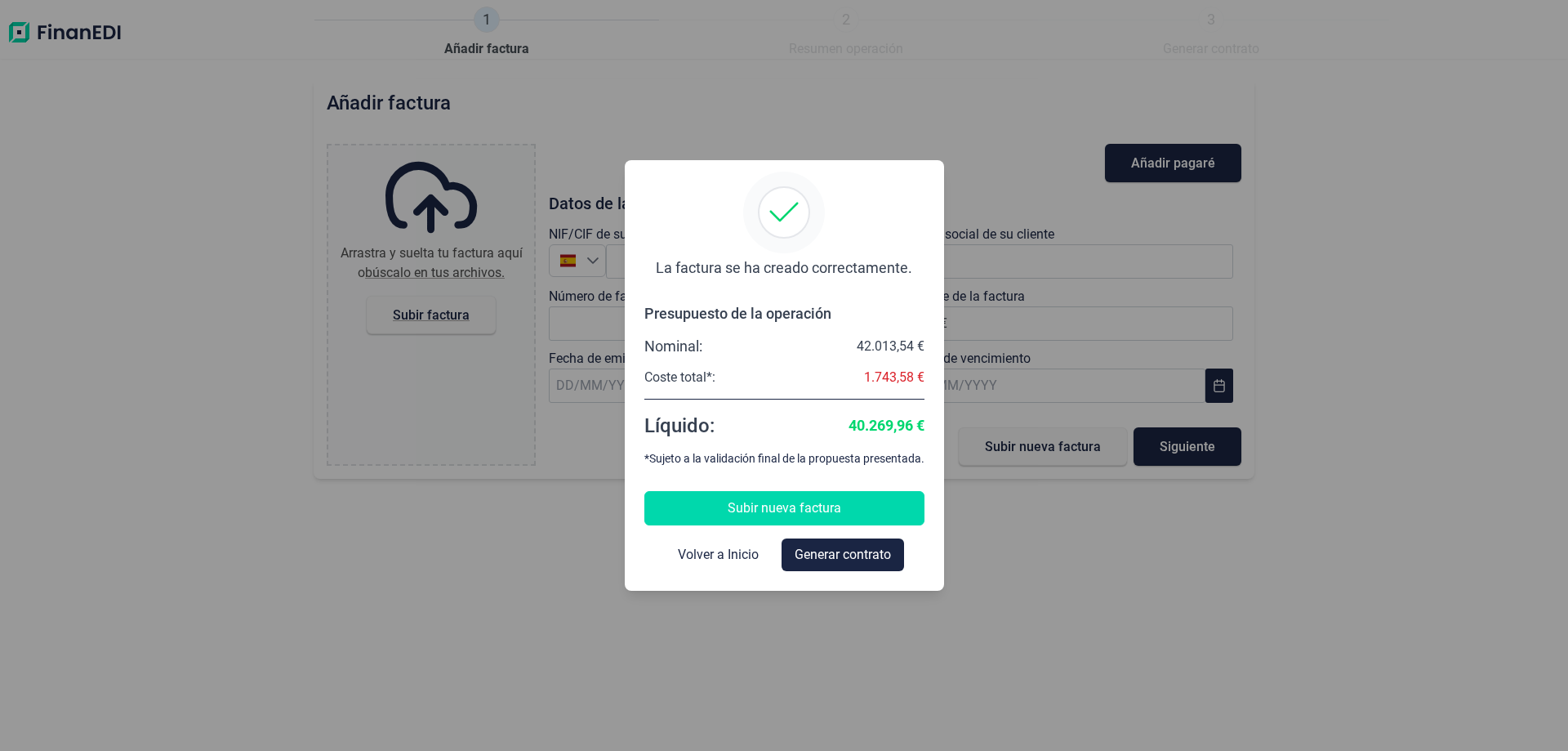
click at [748, 503] on span "Subir nueva factura" at bounding box center [784, 508] width 114 height 19
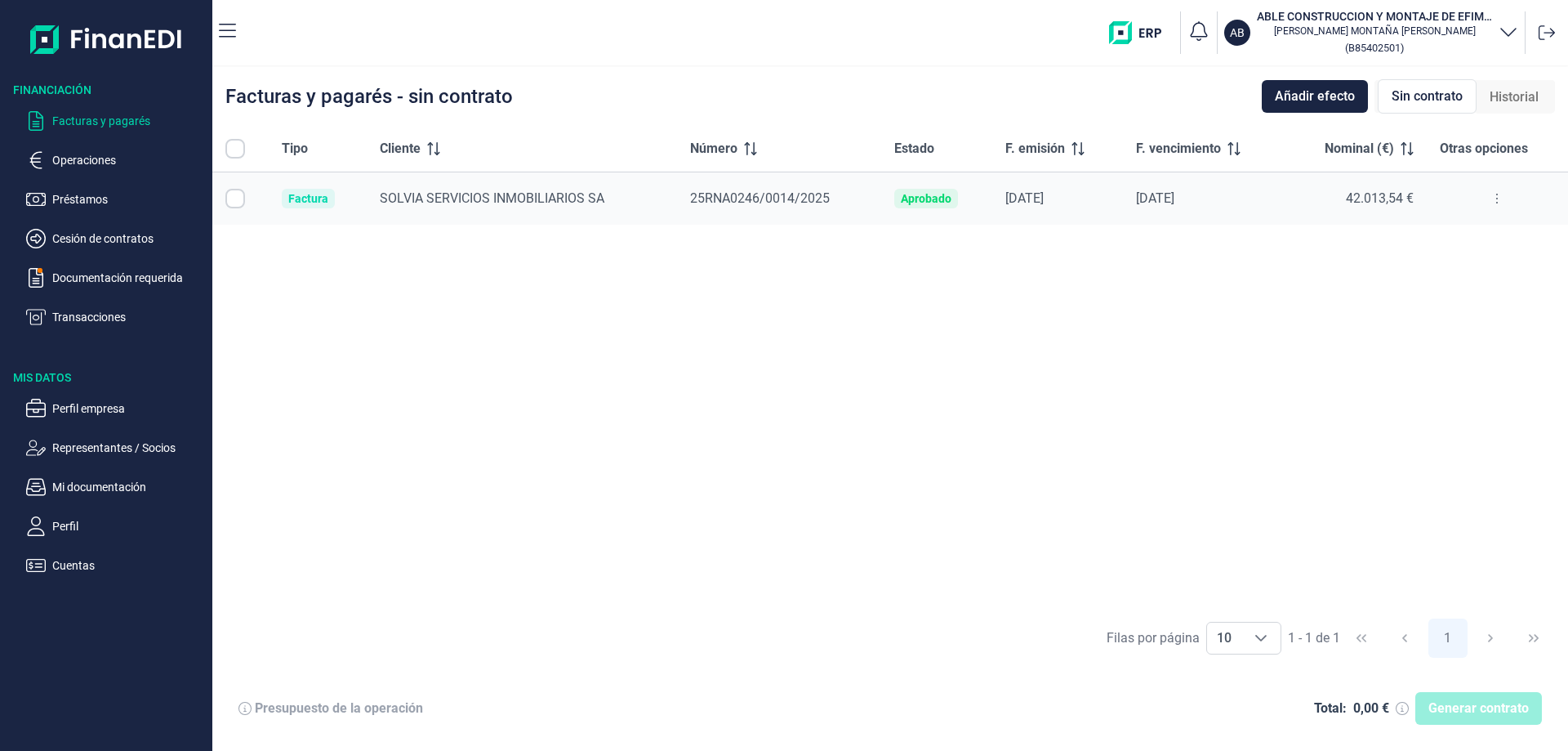
checkbox input "true"
click at [234, 201] on input "Row Unselected null" at bounding box center [235, 198] width 19 height 19
checkbox input "false"
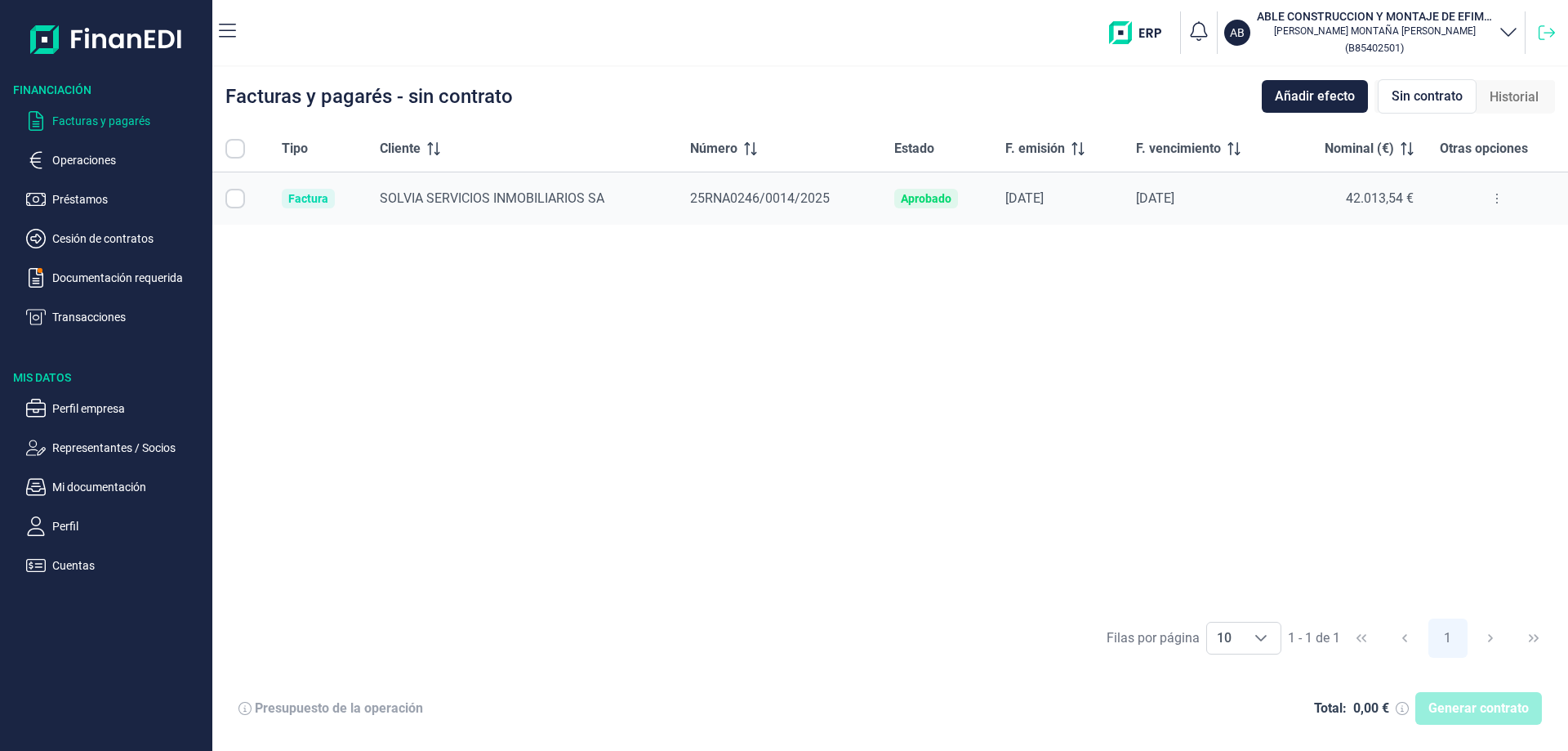
click at [1541, 37] on icon at bounding box center [1546, 32] width 17 height 17
